Goal: Task Accomplishment & Management: Use online tool/utility

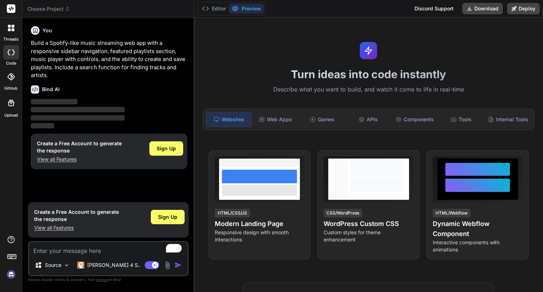
click at [77, 61] on p "Build a Spotify-like music streaming web app with a responsive sidebar navigati…" at bounding box center [109, 59] width 156 height 41
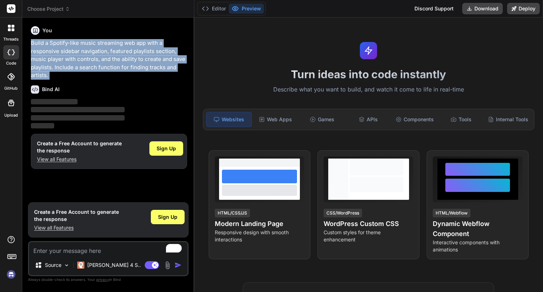
copy div "Build a Spotify-like music streaming web app with a responsive sidebar navigati…"
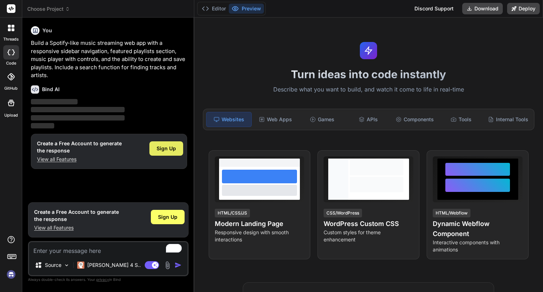
click at [166, 149] on span "Sign Up" at bounding box center [166, 148] width 19 height 7
click at [160, 147] on span "Sign Up" at bounding box center [166, 148] width 19 height 7
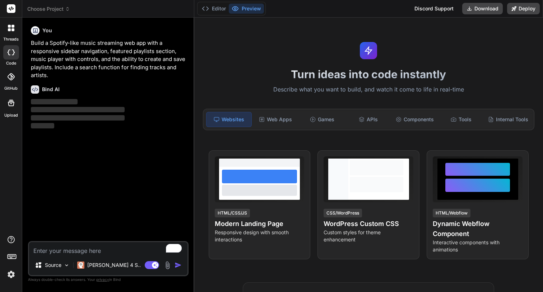
type textarea "x"
click at [103, 53] on p "Build a Spotify-like music streaming web app with a responsive sidebar navigati…" at bounding box center [109, 59] width 156 height 41
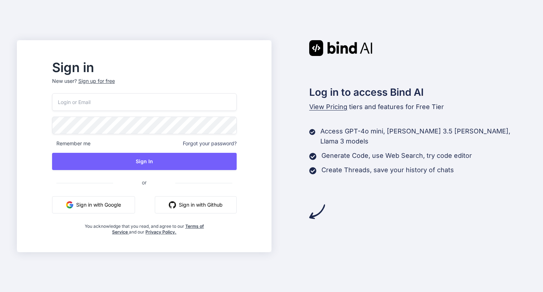
click at [123, 204] on button "Sign in with Google" at bounding box center [93, 204] width 83 height 17
click at [124, 202] on button "Sign in with Google" at bounding box center [93, 204] width 83 height 17
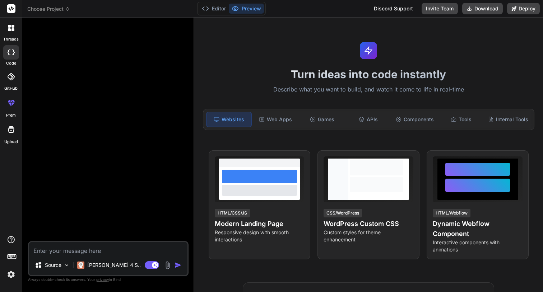
type textarea "x"
type textarea "Build a Spotify-like music streaming web app with a responsive sidebar navigati…"
type textarea "x"
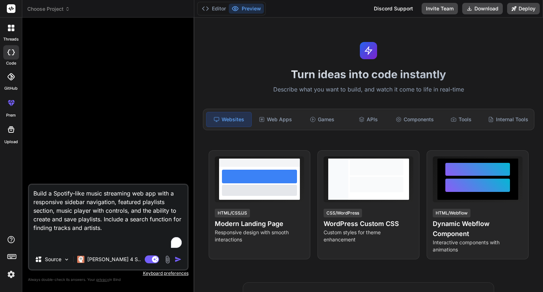
type textarea "Build a Spotify-like music streaming web app with a responsive sidebar navigati…"
click at [180, 260] on img "button" at bounding box center [177, 259] width 7 height 7
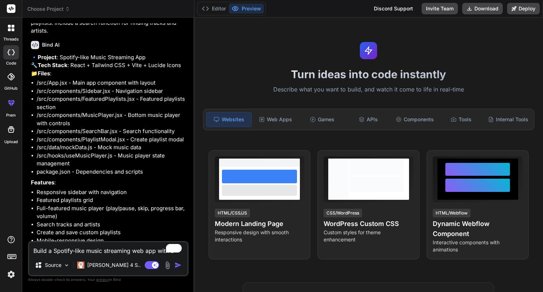
scroll to position [76, 0]
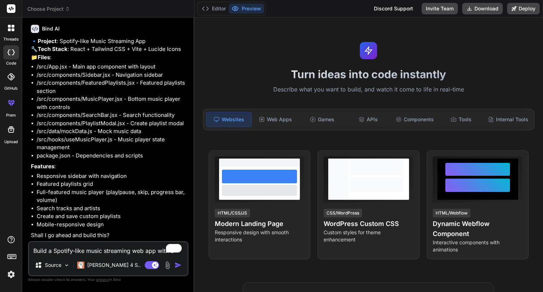
type textarea "x"
click at [77, 248] on textarea "Build a Spotify-like music streaming web app with a responsive sidebar navigati…" at bounding box center [108, 248] width 158 height 13
type textarea "y"
type textarea "x"
type textarea "ye"
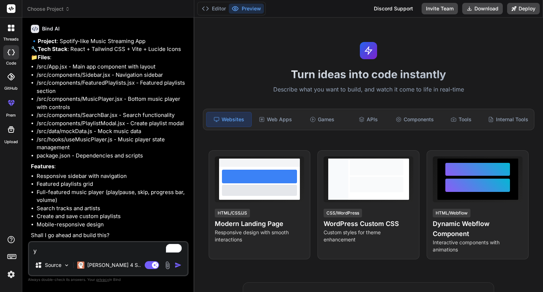
type textarea "x"
type textarea "yes"
type textarea "x"
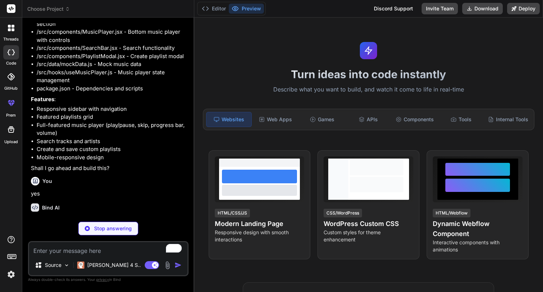
scroll to position [151, 0]
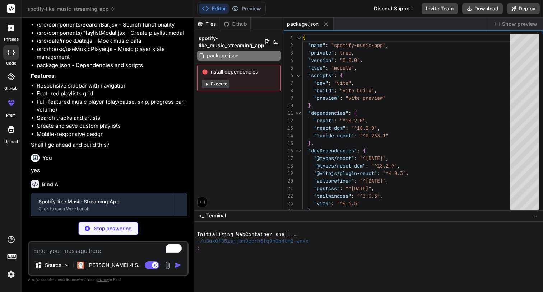
type textarea "x"
type textarea "<div id="root"></div> <script type="module" src="/src/main.jsx"></script> </bod…"
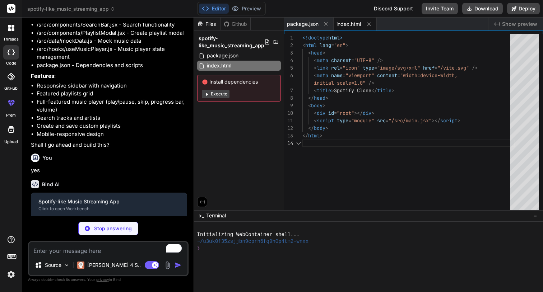
type textarea "x"
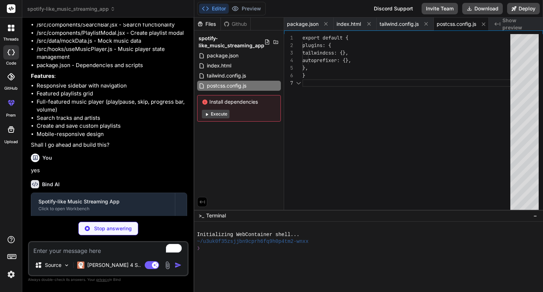
type textarea "export default { plugins: { tailwindcss: {}, autoprefixer: {}, }, }"
type textarea "x"
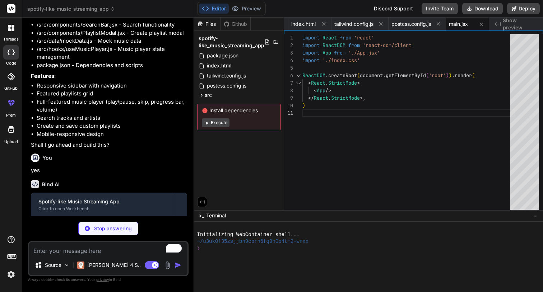
type textarea "x"
type textarea "}"
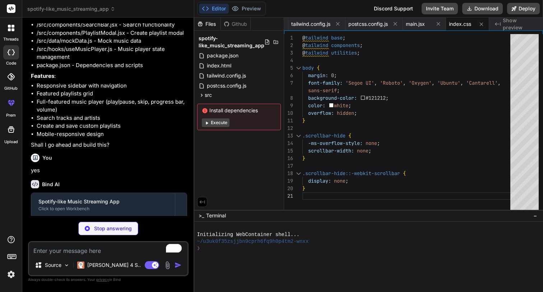
type textarea "x"
type textarea "[DOMAIN_NAME][URL]" }, { id: 5, name: "The Kid LAROI", followers: "15M", image:…"
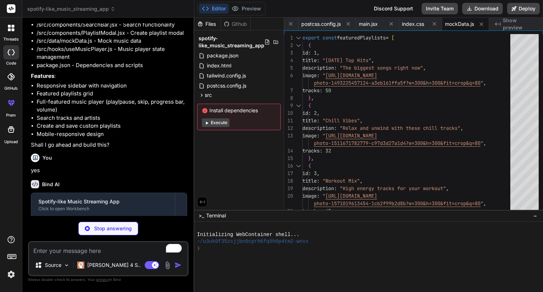
type textarea "x"
type textarea "seekTo, setVolumeLevel, setCurrentTime, setDuration, audioRef }; };"
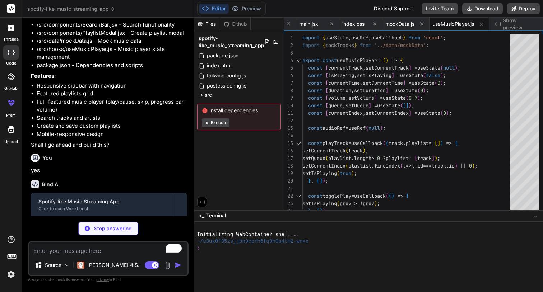
type textarea "x"
type textarea "); }; export default Sidebar;"
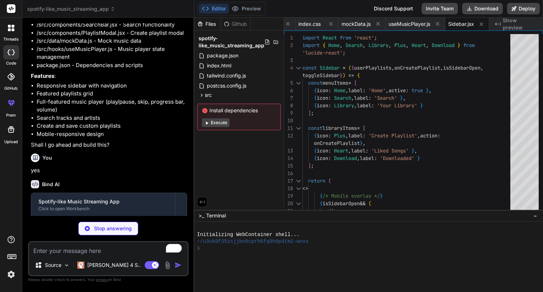
type textarea "x"
type textarea "export default SearchBar;"
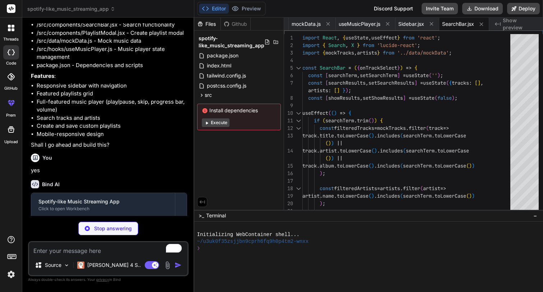
type textarea "x"
type textarea "); }; export default FeaturedPlaylists;"
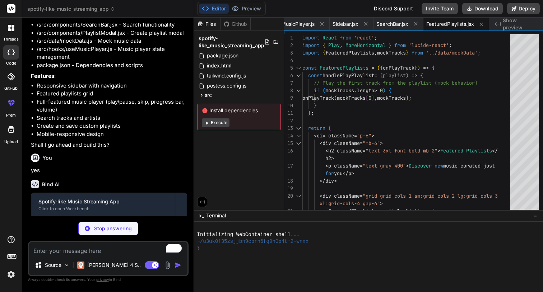
type textarea "x"
type textarea "</div> </form> </div> </div> ); }; export default PlaylistModal;"
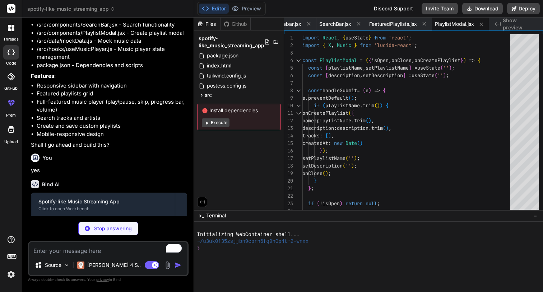
type textarea "x"
type textarea "); }; export default MusicPlayer;"
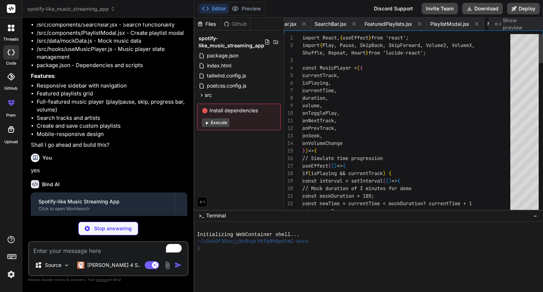
scroll to position [0, 471]
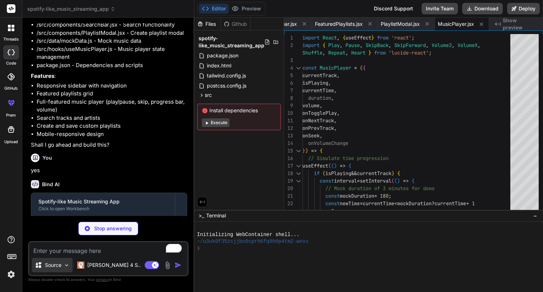
type textarea "x"
type textarea "</div> ); } export default App;"
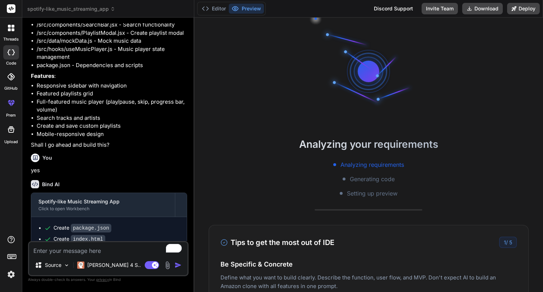
scroll to position [48, 0]
type textarea "x"
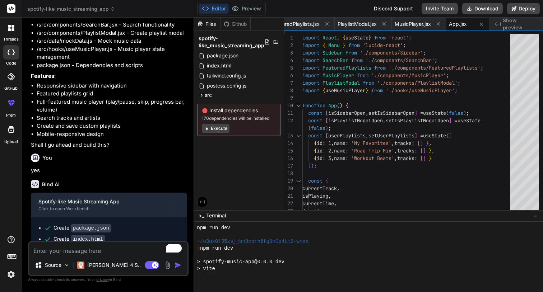
scroll to position [205, 0]
